Goal: Find specific page/section: Find specific page/section

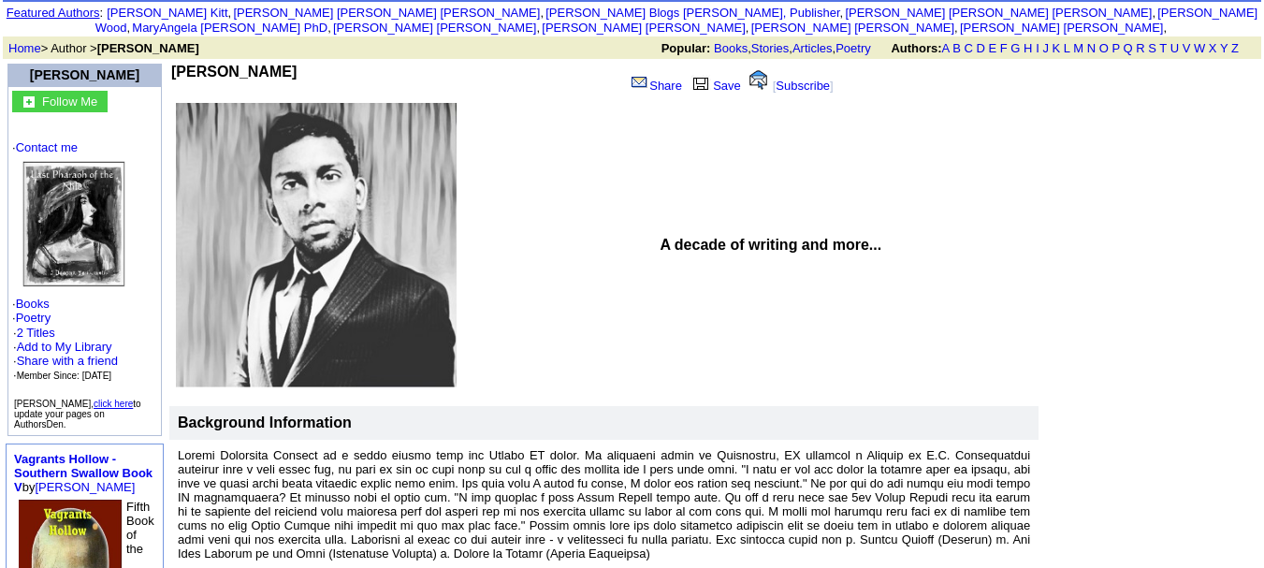
scroll to position [281, 0]
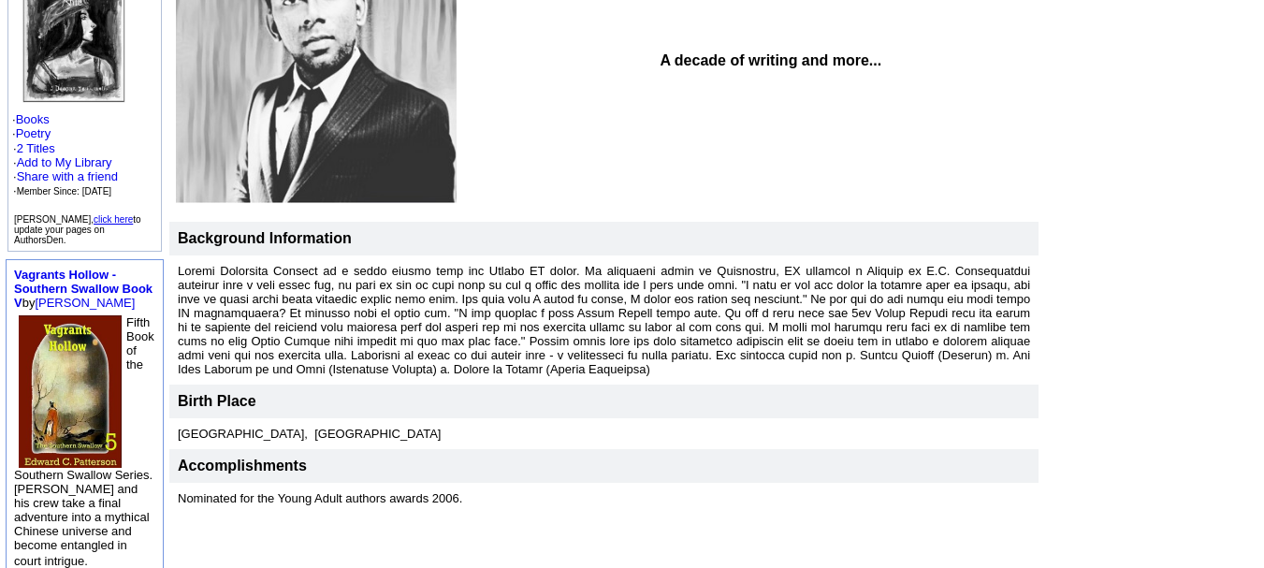
click at [654, 310] on font at bounding box center [604, 320] width 852 height 112
click at [716, 264] on font at bounding box center [604, 320] width 852 height 112
click at [772, 264] on font at bounding box center [604, 320] width 852 height 112
click at [587, 283] on font at bounding box center [604, 320] width 852 height 112
click at [874, 287] on font at bounding box center [604, 320] width 852 height 112
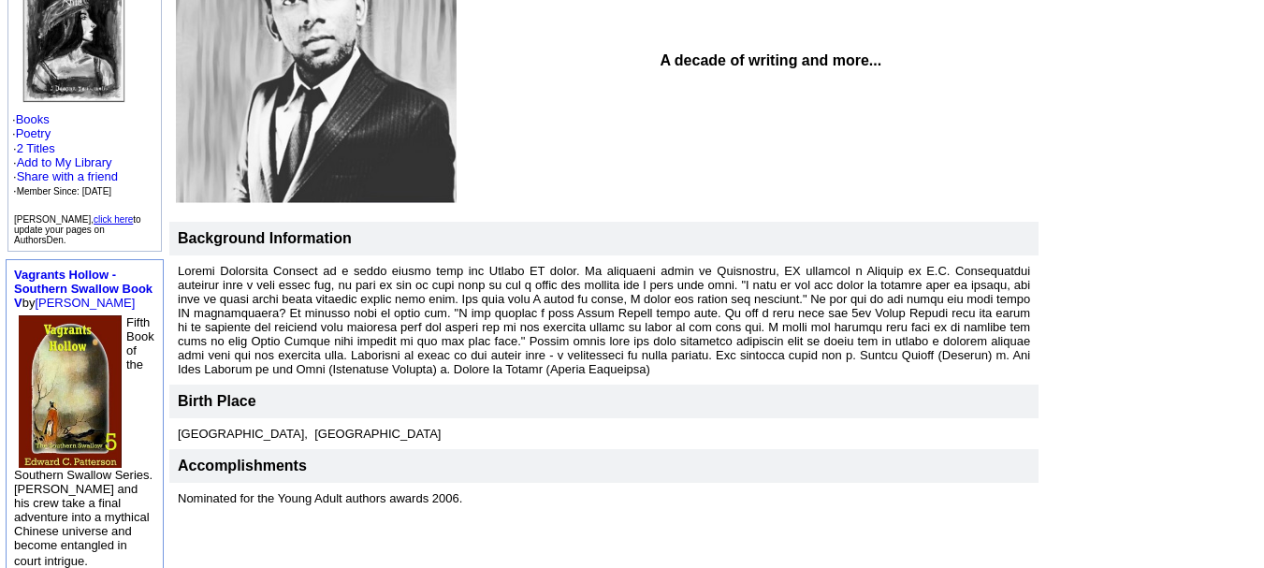
click at [643, 297] on font at bounding box center [604, 320] width 852 height 112
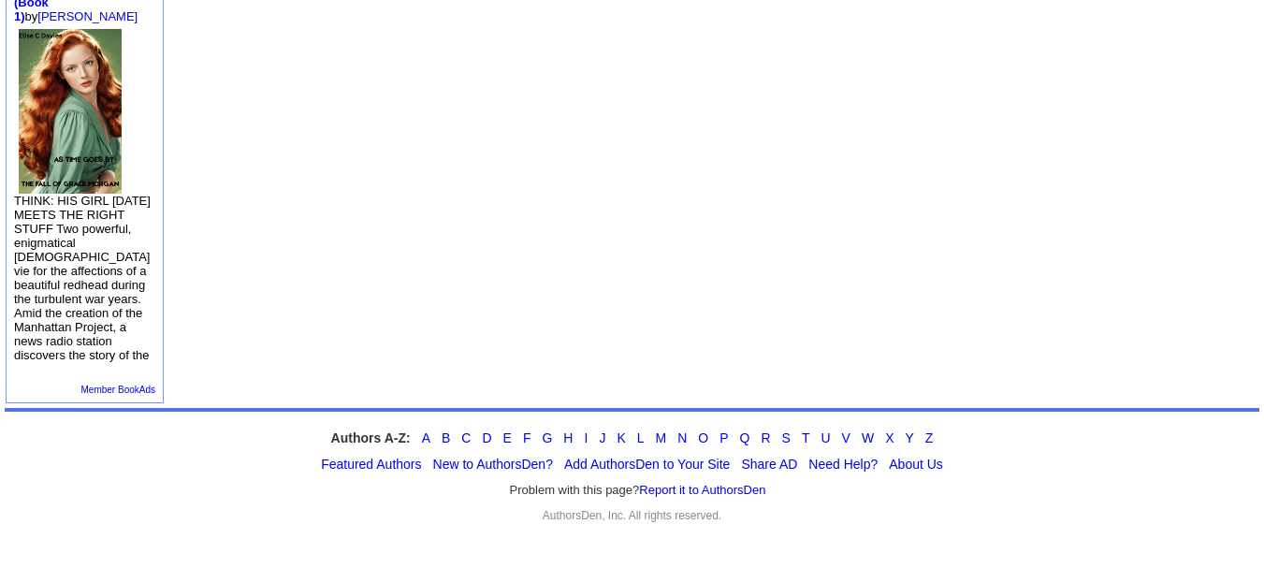
scroll to position [453, 0]
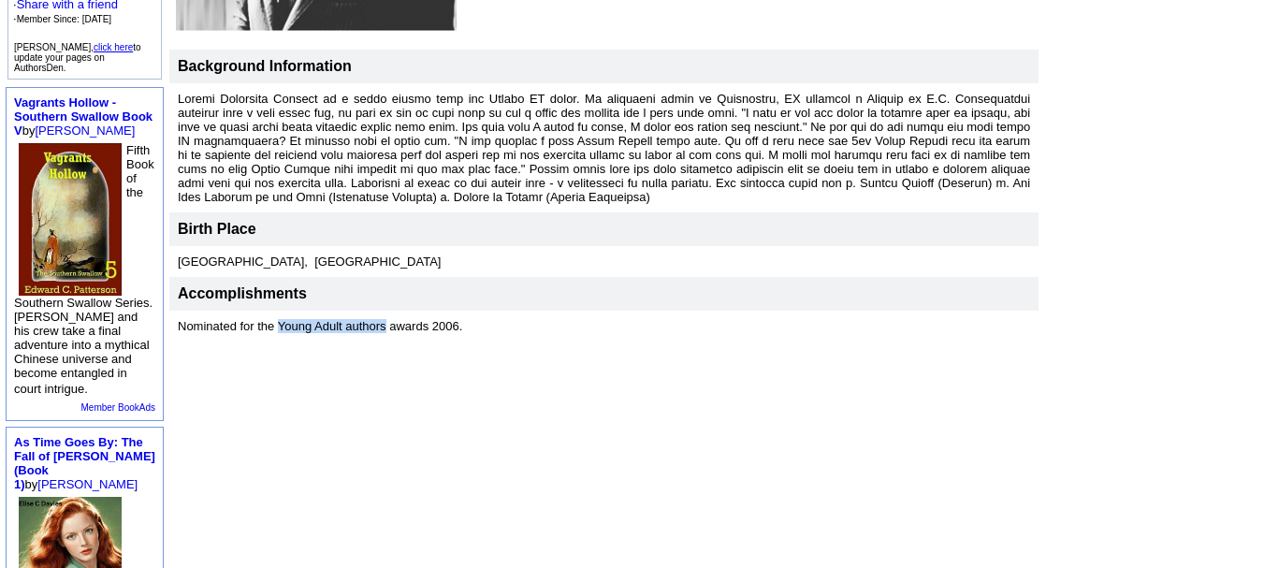
drag, startPoint x: 279, startPoint y: 316, endPoint x: 387, endPoint y: 316, distance: 108.5
click at [387, 319] on font "Nominated for the Young Adult authors awards 2006." at bounding box center [320, 326] width 284 height 14
click at [484, 393] on td "[PERSON_NAME] Share Save [ Subscribe ] A decade of writing and more..." at bounding box center [714, 288] width 1094 height 1171
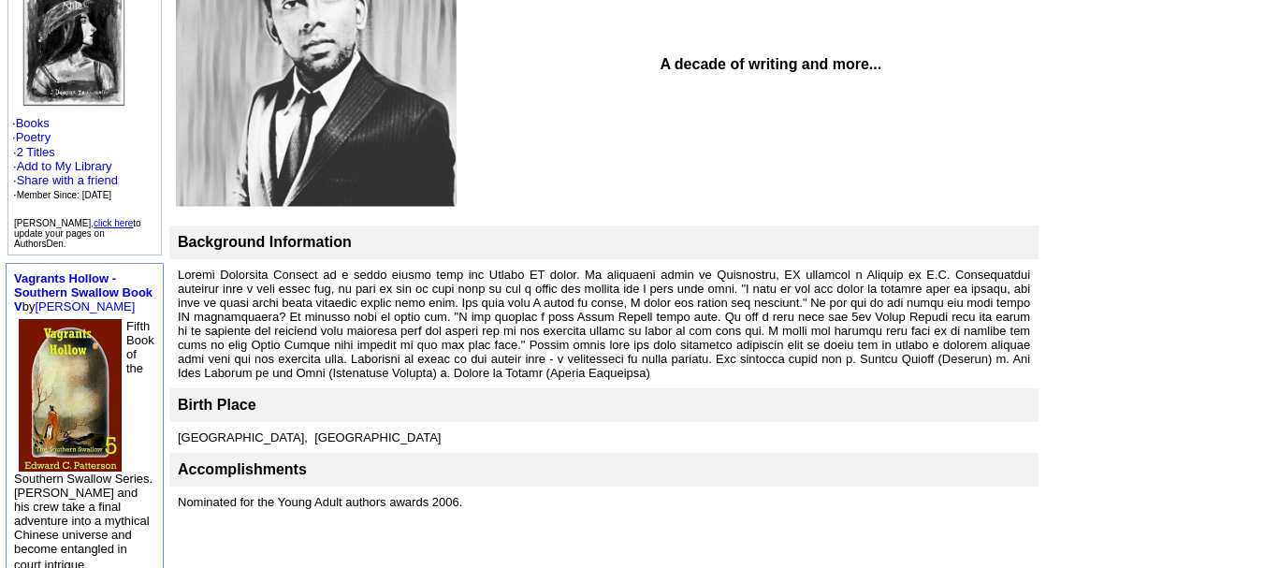
scroll to position [266, 0]
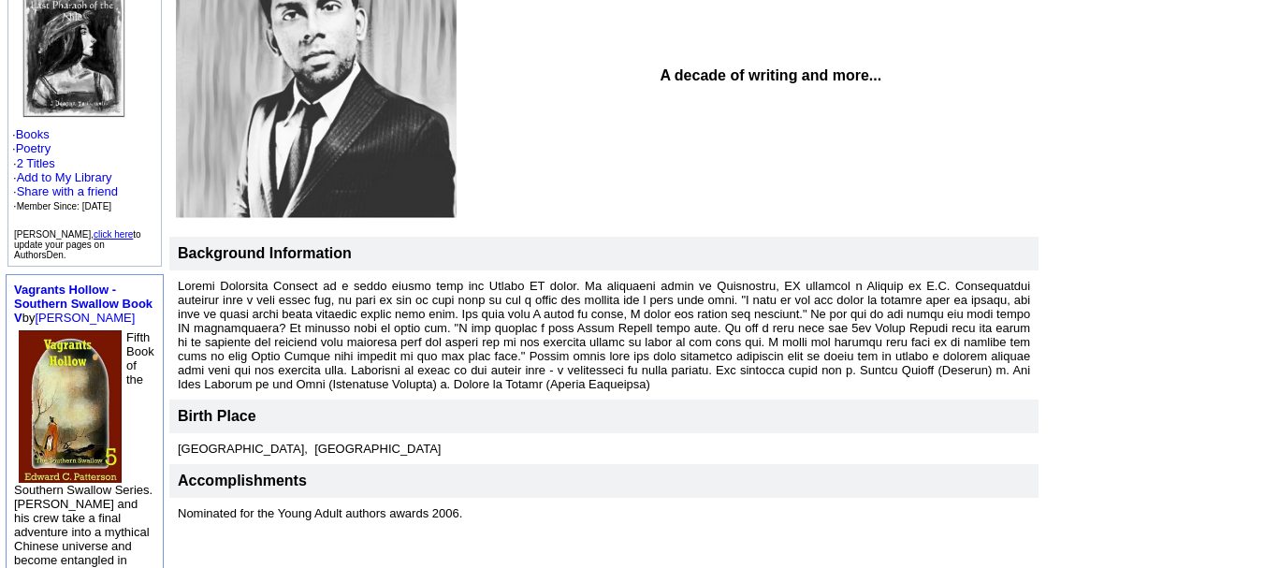
click at [256, 442] on font "[GEOGRAPHIC_DATA], [GEOGRAPHIC_DATA]" at bounding box center [309, 449] width 263 height 14
click at [303, 433] on td "[GEOGRAPHIC_DATA], [GEOGRAPHIC_DATA]" at bounding box center [603, 448] width 869 height 31
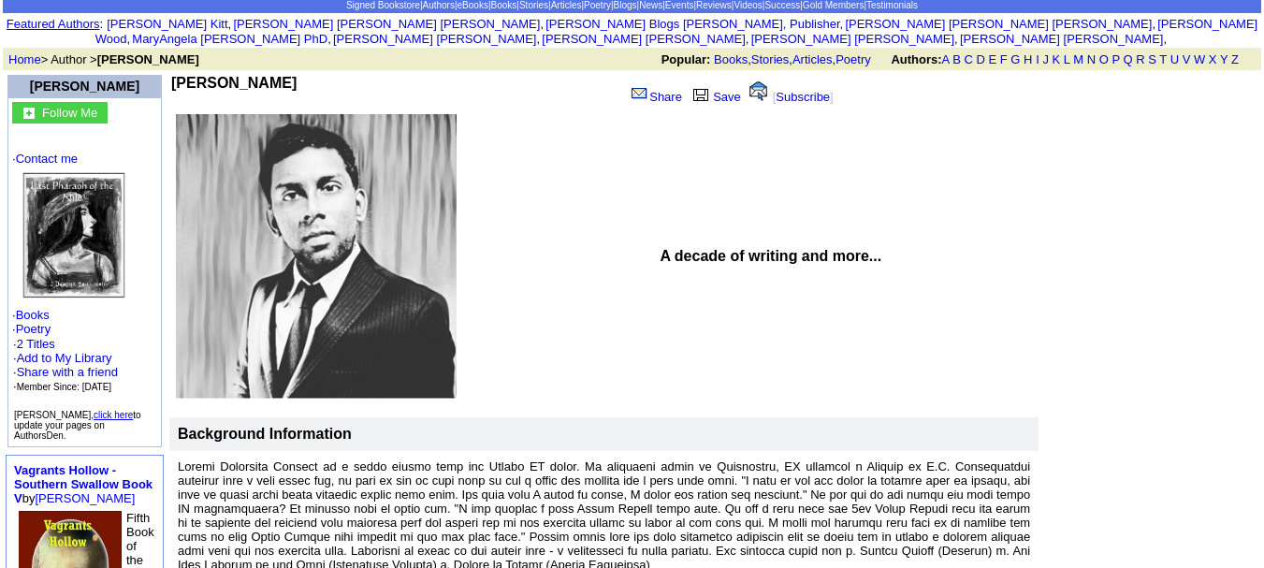
scroll to position [0, 0]
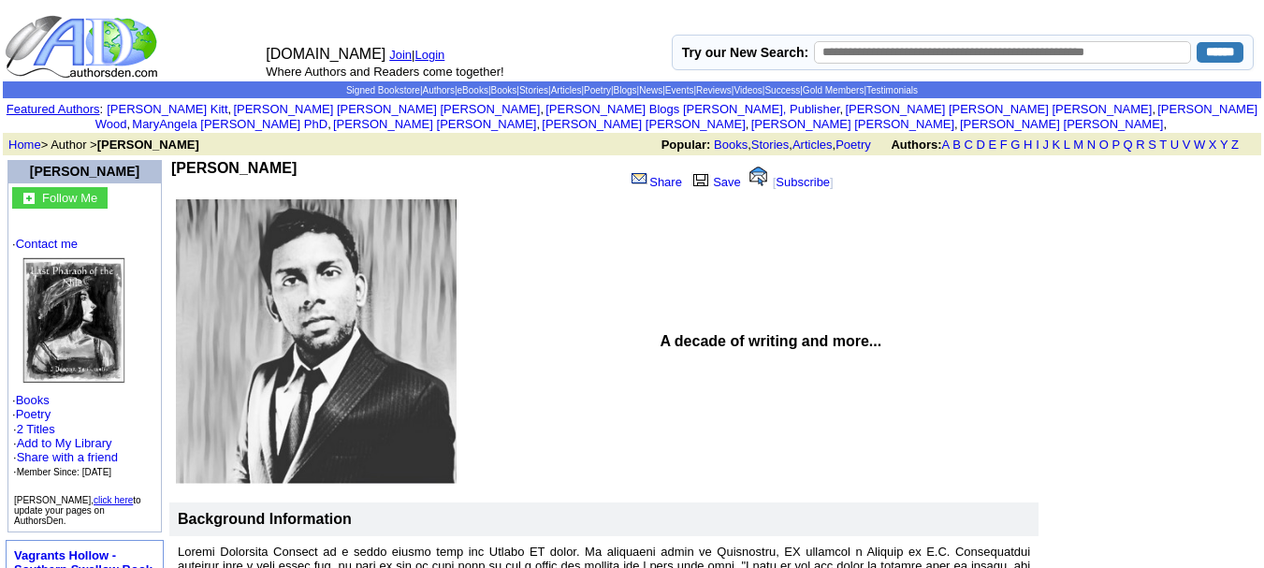
drag, startPoint x: 350, startPoint y: 153, endPoint x: 181, endPoint y: 153, distance: 168.4
click at [181, 160] on td "[PERSON_NAME]" at bounding box center [393, 178] width 445 height 36
copy b "[PERSON_NAME]"
